Goal: Transaction & Acquisition: Download file/media

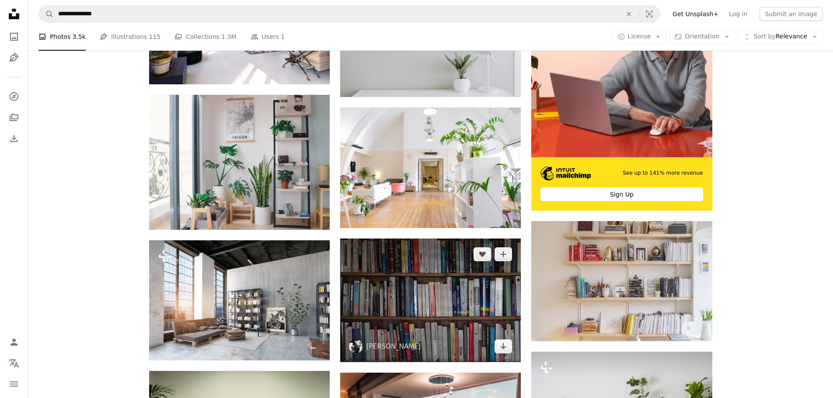
scroll to position [262, 0]
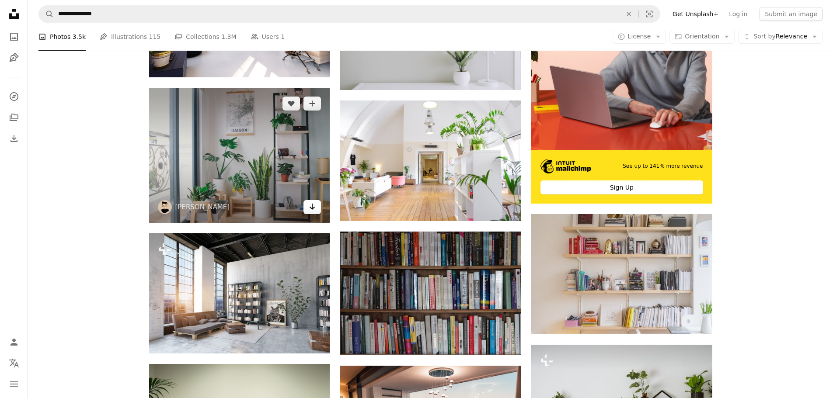
click at [311, 209] on icon "Download" at bounding box center [313, 207] width 6 height 6
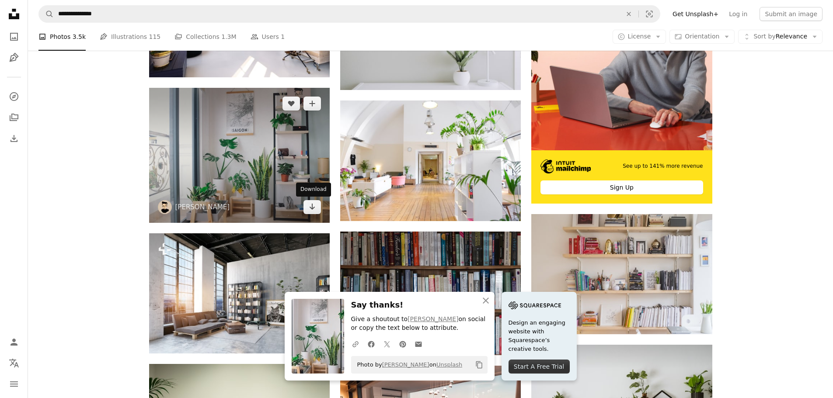
click at [308, 195] on div "Download" at bounding box center [313, 190] width 35 height 14
click at [309, 189] on div "Download" at bounding box center [313, 190] width 35 height 14
click at [309, 212] on icon "Arrow pointing down" at bounding box center [312, 207] width 7 height 10
click at [310, 211] on icon "Arrow pointing down" at bounding box center [312, 207] width 7 height 10
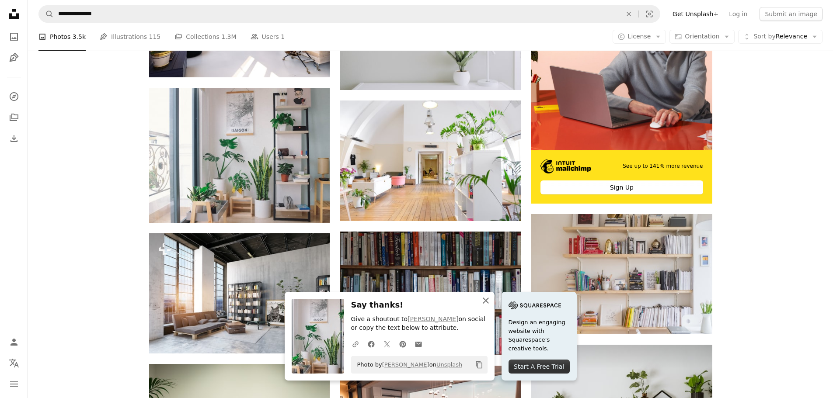
click at [487, 299] on icon "button" at bounding box center [486, 301] width 6 height 6
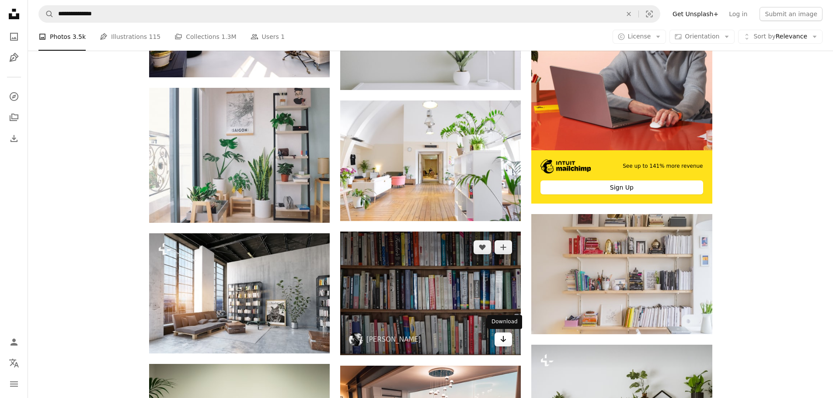
click at [506, 342] on icon "Arrow pointing down" at bounding box center [503, 339] width 7 height 10
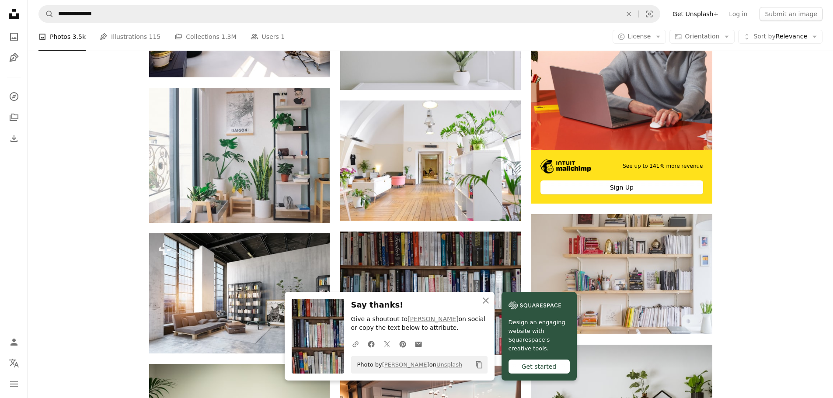
drag, startPoint x: 478, startPoint y: 366, endPoint x: 477, endPoint y: 339, distance: 27.6
click at [477, 339] on div "Say thanks! Give a shoutout to [PERSON_NAME] on social or copy the text below t…" at bounding box center [419, 336] width 136 height 75
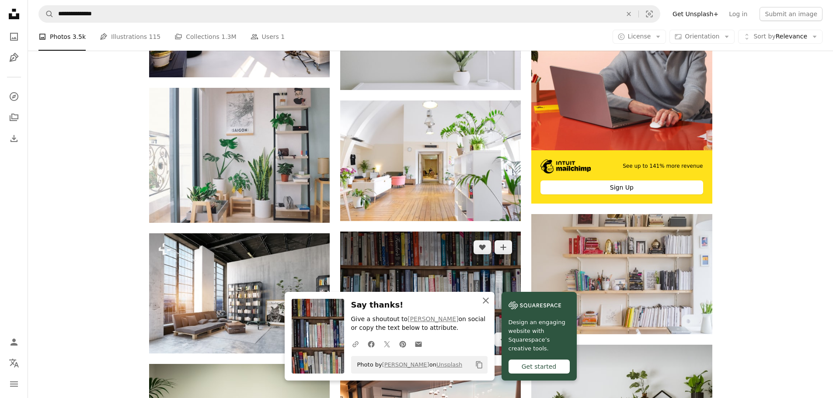
click at [480, 302] on icon "An X shape" at bounding box center [485, 301] width 10 height 10
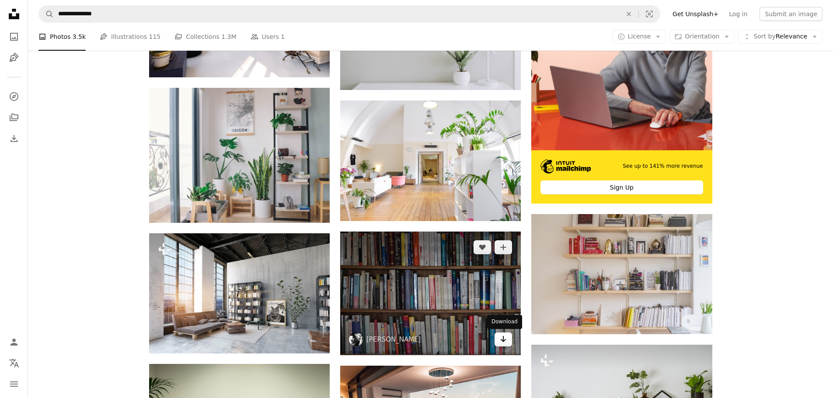
click at [501, 344] on icon "Arrow pointing down" at bounding box center [503, 339] width 7 height 10
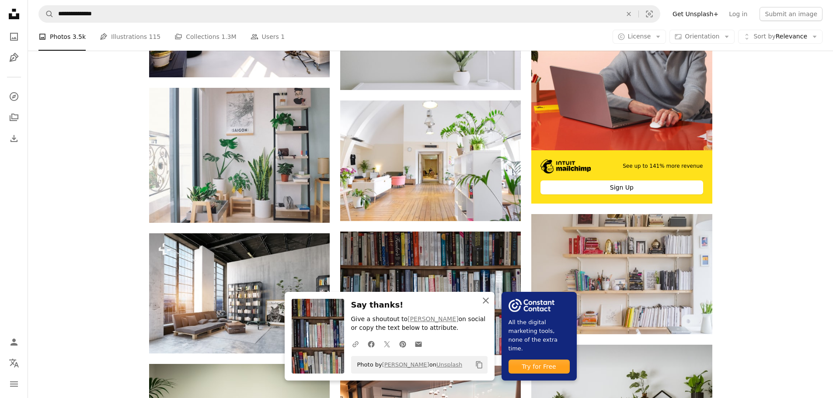
click at [486, 300] on icon "button" at bounding box center [486, 301] width 6 height 6
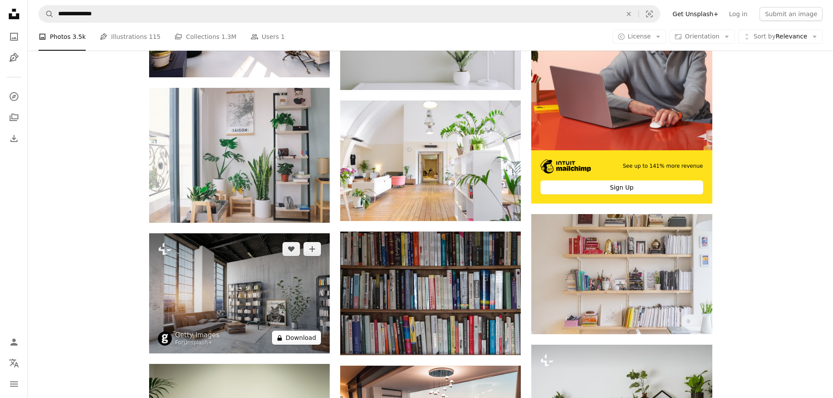
click at [311, 337] on button "A lock Download" at bounding box center [296, 338] width 49 height 14
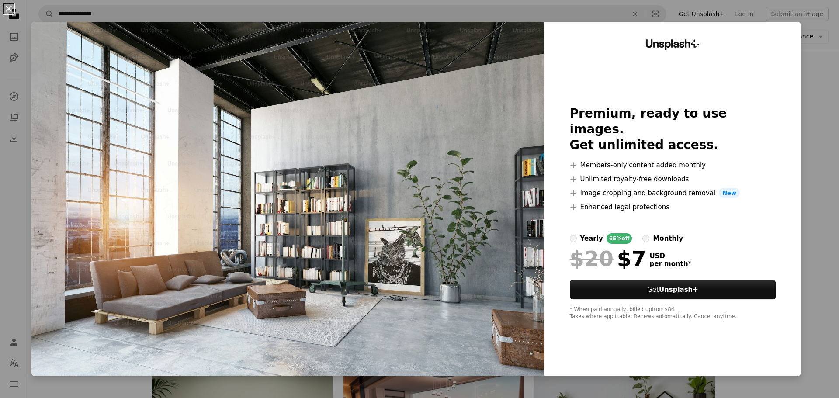
click at [8, 6] on button "An X shape" at bounding box center [8, 8] width 10 height 10
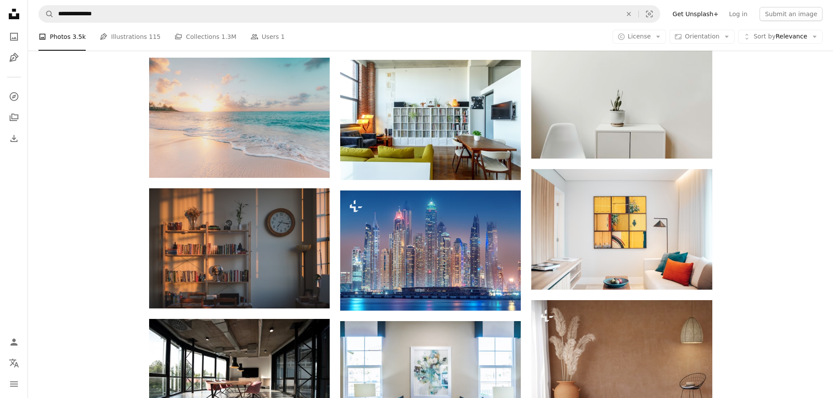
scroll to position [787, 0]
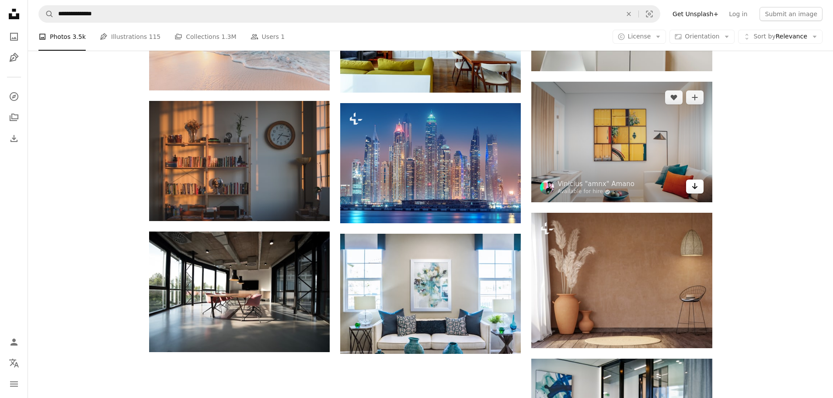
click at [699, 191] on link "Arrow pointing down" at bounding box center [694, 187] width 17 height 14
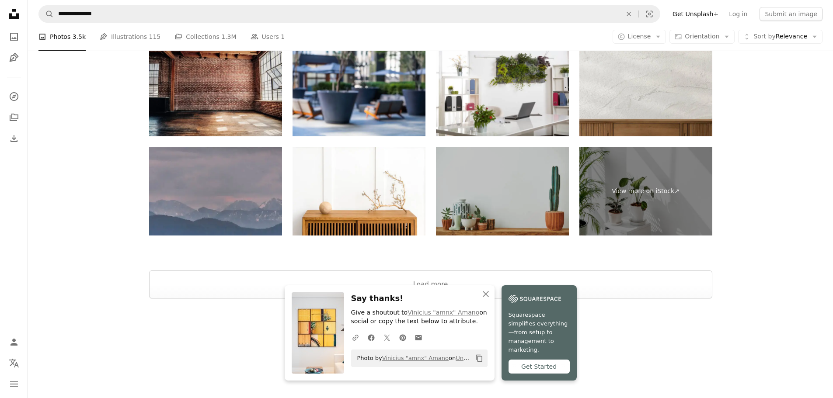
scroll to position [1283, 0]
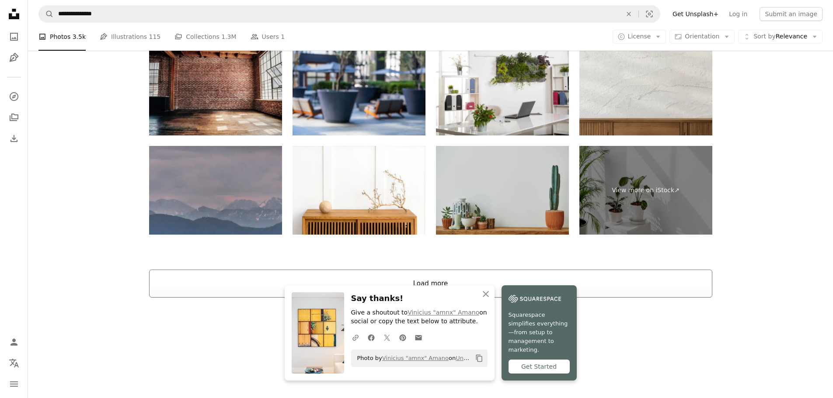
click at [421, 286] on button "Load more" at bounding box center [430, 284] width 563 height 28
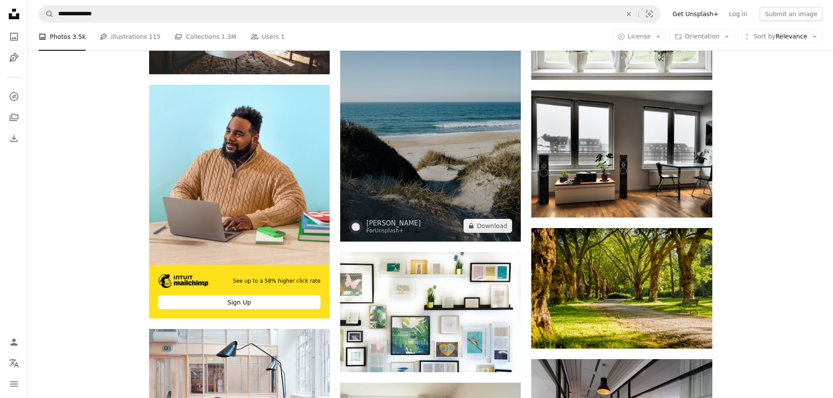
scroll to position [1457, 0]
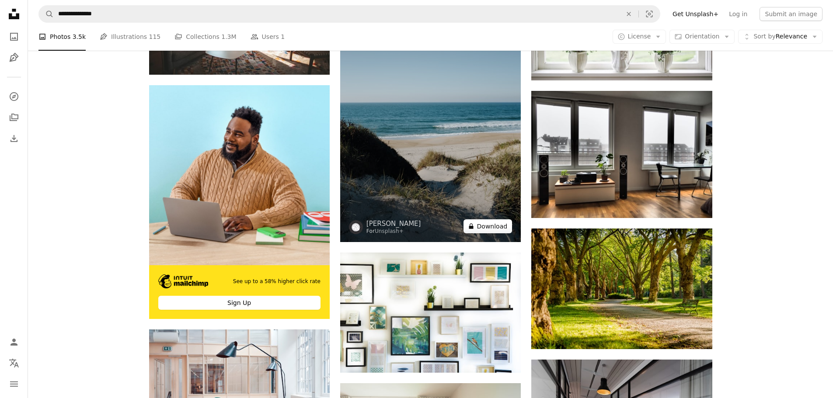
click at [494, 227] on button "A lock Download" at bounding box center [487, 226] width 49 height 14
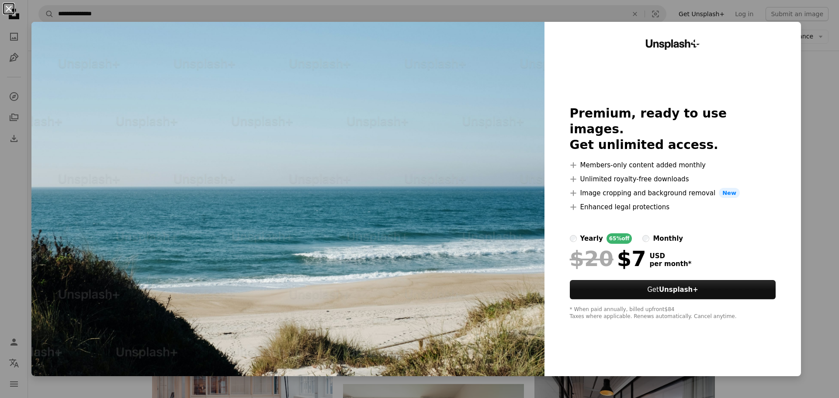
click at [9, 6] on button "An X shape" at bounding box center [8, 8] width 10 height 10
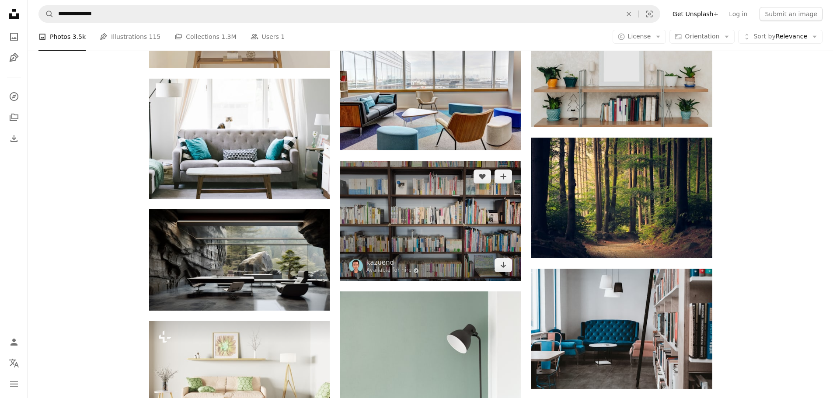
scroll to position [2070, 0]
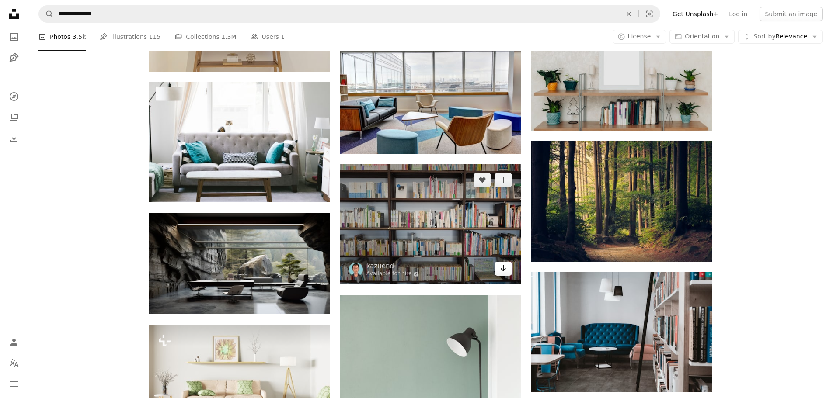
click at [504, 269] on icon "Arrow pointing down" at bounding box center [503, 268] width 7 height 10
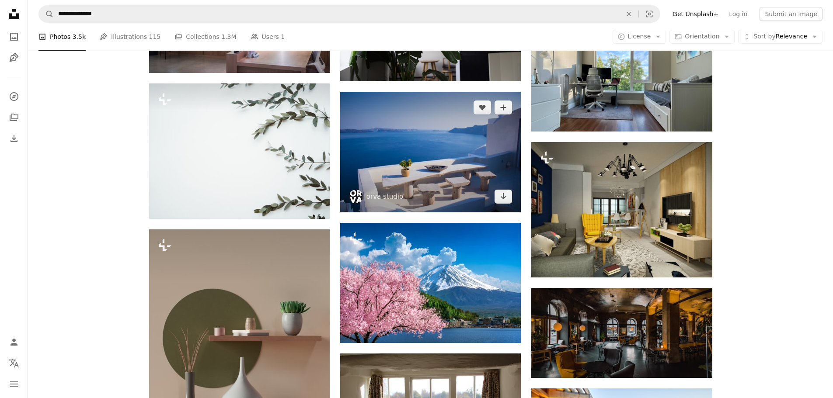
scroll to position [4079, 0]
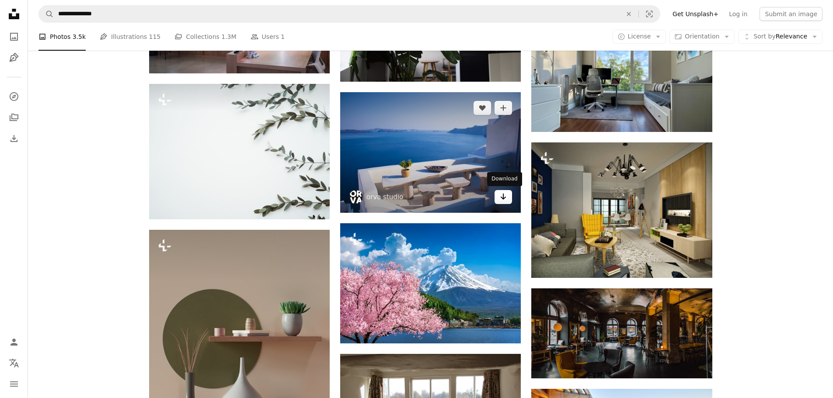
click at [506, 199] on icon "Arrow pointing down" at bounding box center [503, 196] width 7 height 10
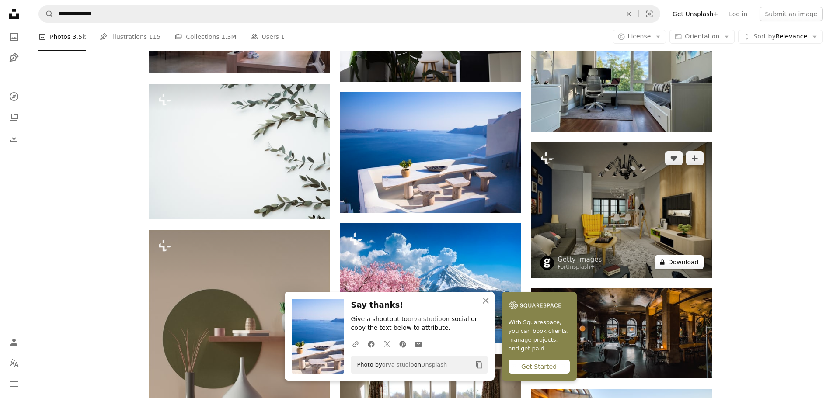
click at [686, 263] on button "A lock Download" at bounding box center [678, 262] width 49 height 14
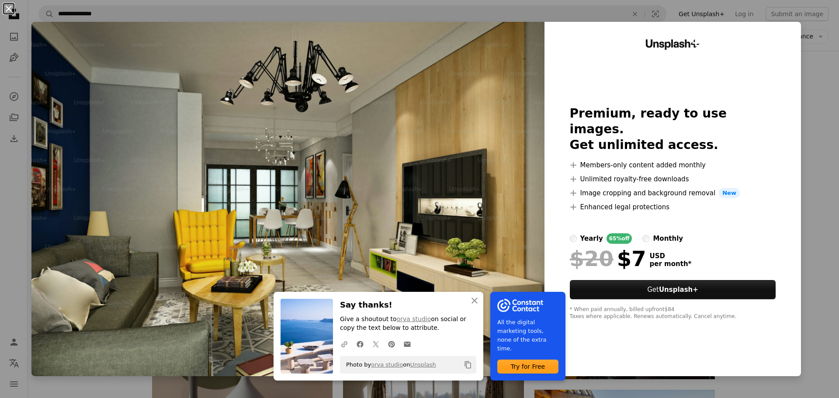
click at [13, 9] on button "An X shape" at bounding box center [8, 8] width 10 height 10
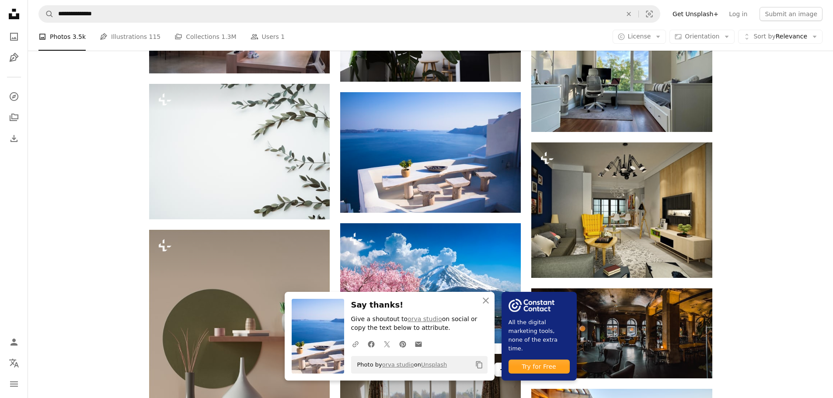
scroll to position [4254, 0]
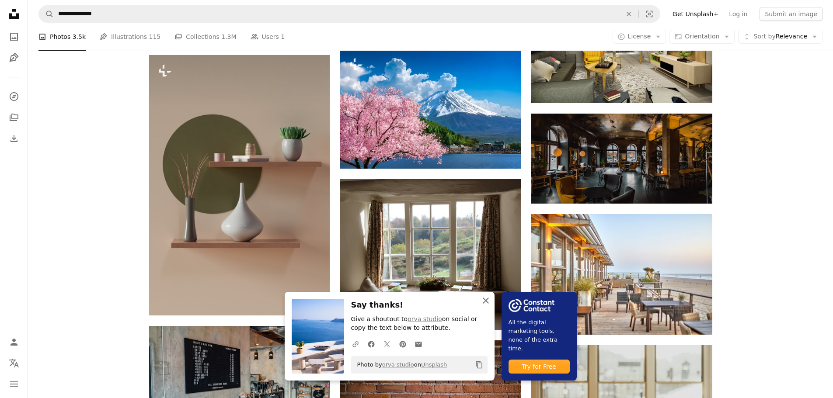
click at [487, 302] on icon "button" at bounding box center [486, 301] width 6 height 6
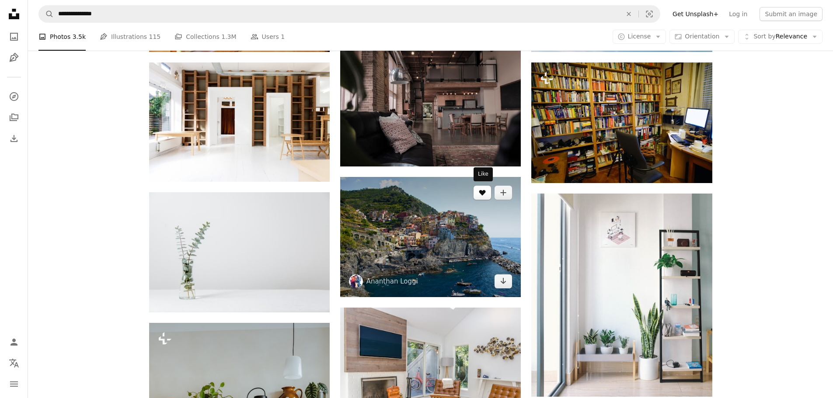
scroll to position [5522, 0]
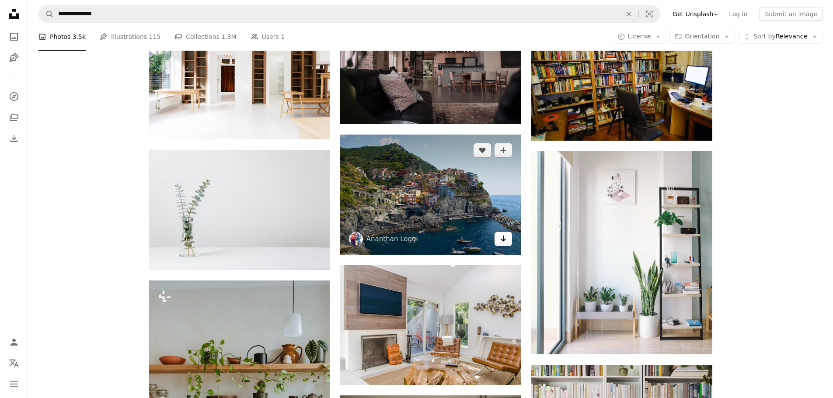
click at [503, 239] on icon "Arrow pointing down" at bounding box center [503, 238] width 7 height 10
